Goal: Task Accomplishment & Management: Use online tool/utility

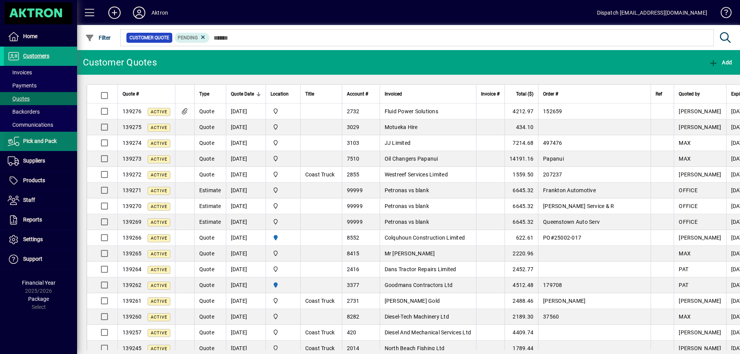
click at [67, 144] on span at bounding box center [40, 141] width 73 height 19
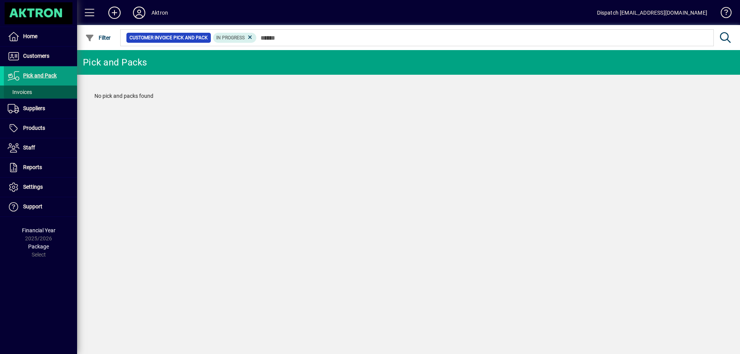
click at [31, 92] on span "Invoices" at bounding box center [20, 92] width 24 height 6
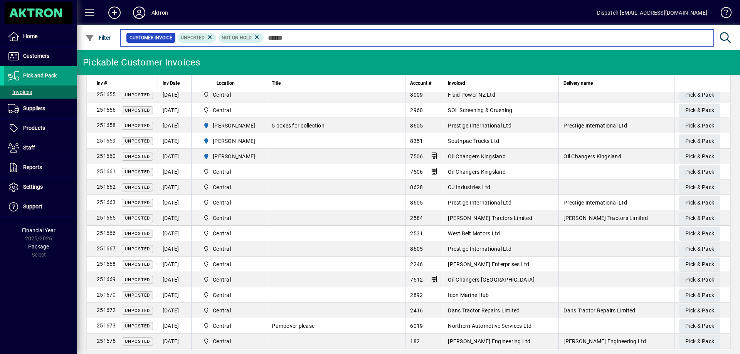
scroll to position [147, 0]
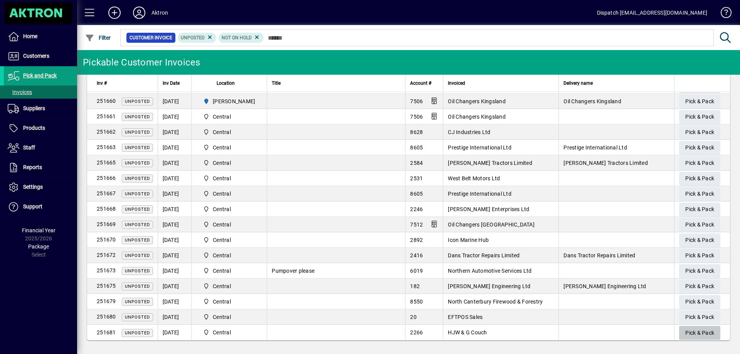
click at [695, 332] on span "Pick & Pack" at bounding box center [699, 333] width 29 height 13
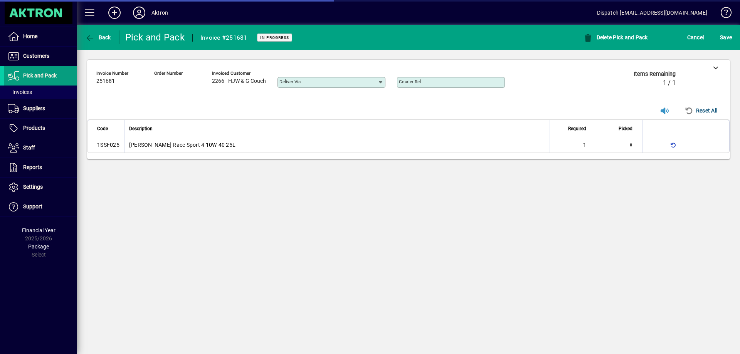
type input "**********"
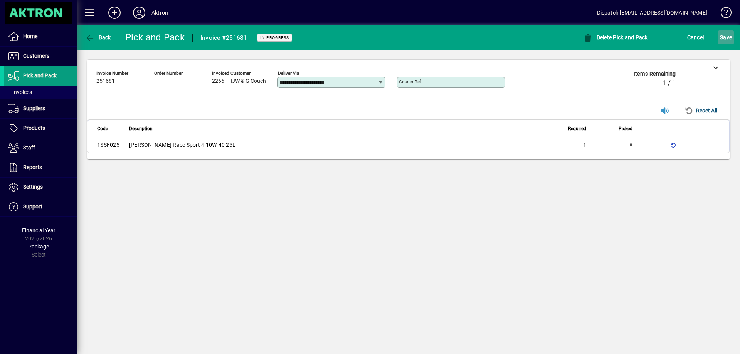
click at [725, 38] on span "S ave" at bounding box center [726, 37] width 12 height 12
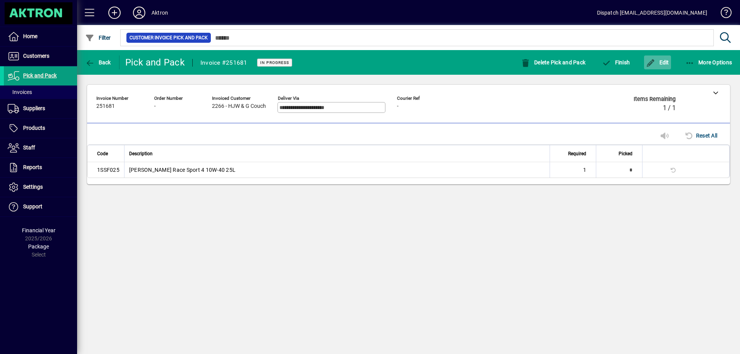
click at [660, 59] on span "Edit" at bounding box center [657, 62] width 23 height 6
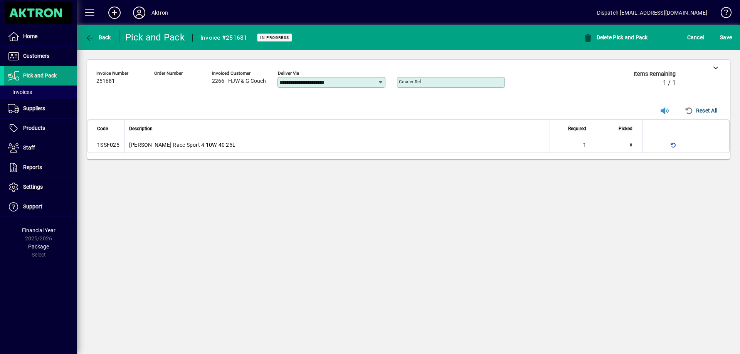
type input "*"
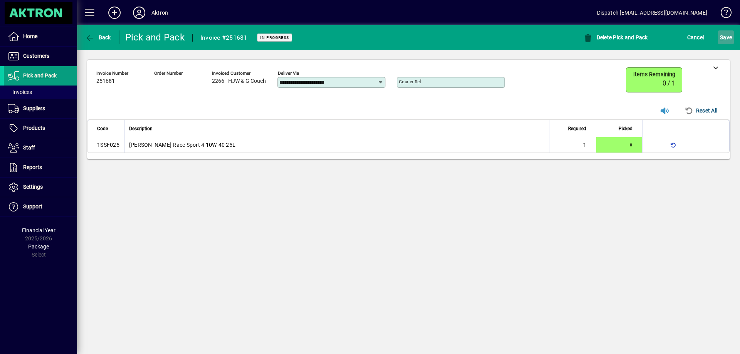
click at [727, 35] on span "S ave" at bounding box center [726, 37] width 12 height 12
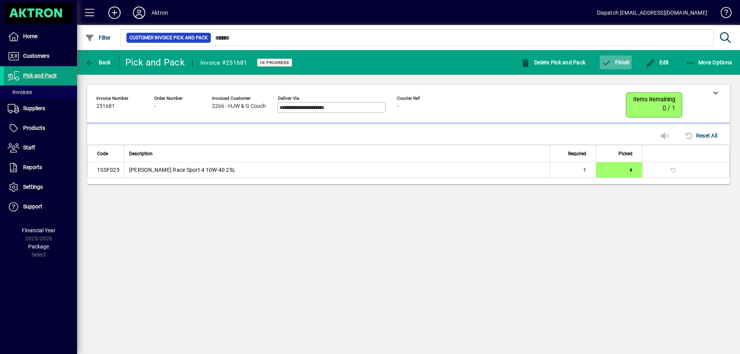
click at [623, 60] on span "Finish" at bounding box center [616, 62] width 28 height 6
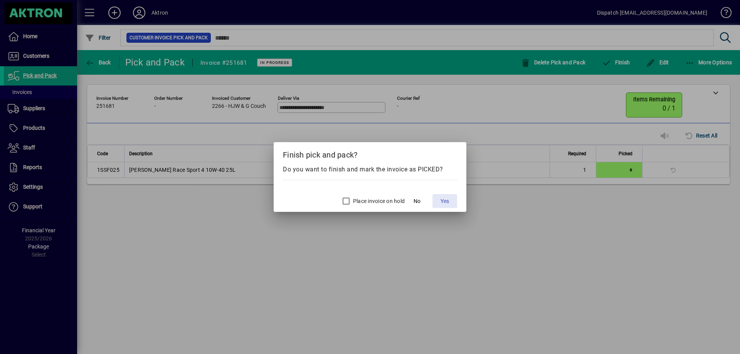
click at [447, 200] on span "Yes" at bounding box center [445, 201] width 8 height 8
